Goal: Task Accomplishment & Management: Complete application form

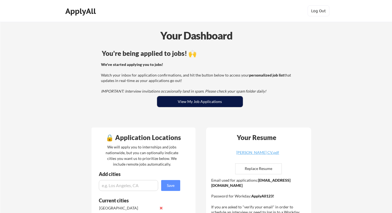
click at [189, 102] on button "View My Job Applications" at bounding box center [200, 101] width 86 height 11
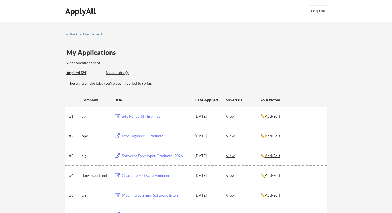
click at [142, 117] on div "Site Reliability Engineer" at bounding box center [156, 116] width 68 height 5
click at [89, 35] on div "← Back to Dashboard" at bounding box center [85, 34] width 41 height 4
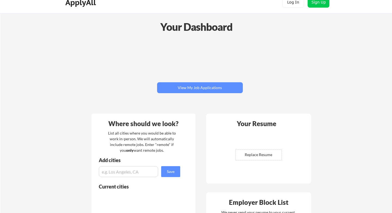
scroll to position [46, 0]
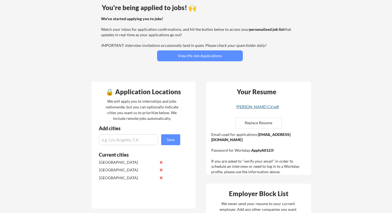
click at [256, 108] on div "[PERSON_NAME] CV.pdf" at bounding box center [257, 107] width 65 height 4
click at [263, 122] on input "file" at bounding box center [258, 123] width 46 height 10
type input "C:\fakepath\[PERSON_NAME].pdf"
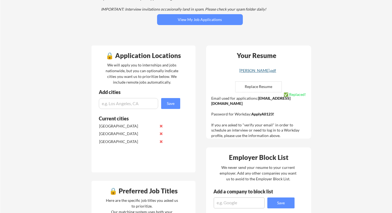
scroll to position [83, 0]
